Goal: Task Accomplishment & Management: Manage account settings

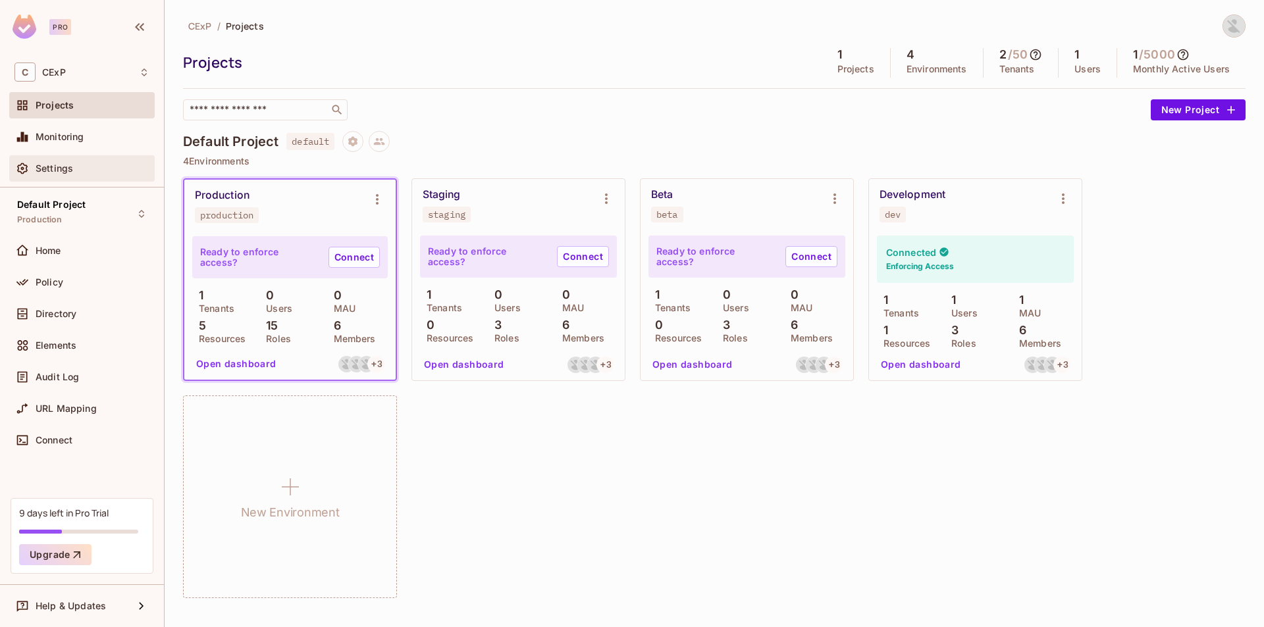
click at [70, 155] on div "Settings" at bounding box center [81, 168] width 145 height 26
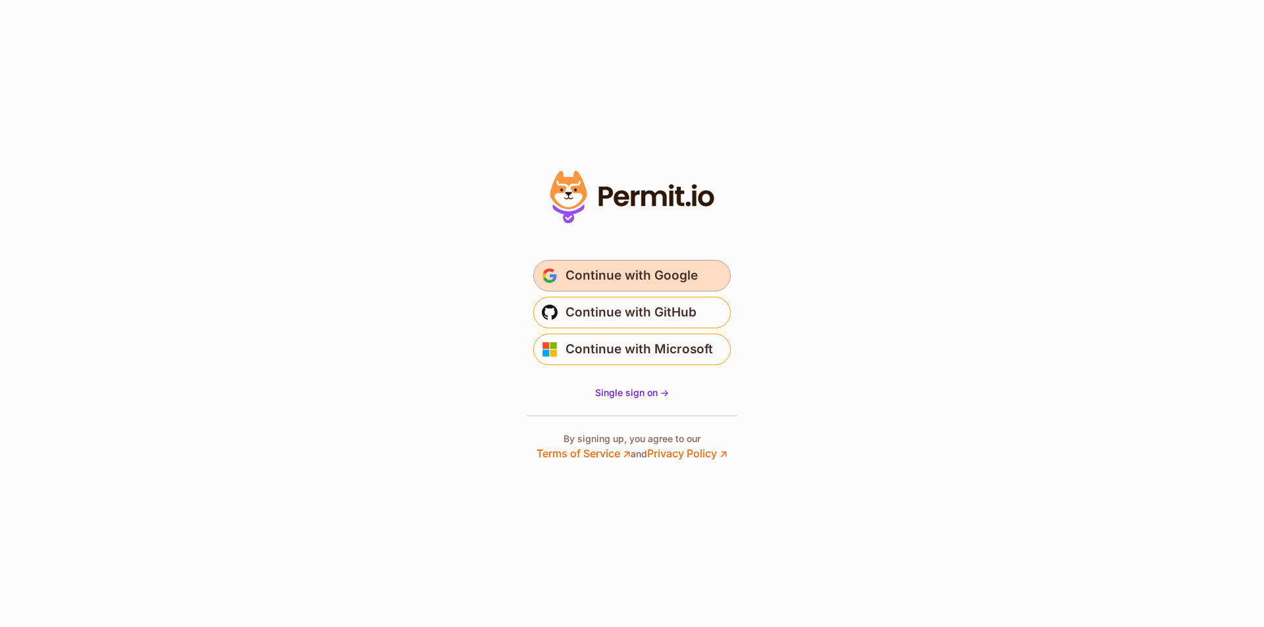
click at [686, 266] on span "Continue with Google" at bounding box center [631, 275] width 132 height 21
